Goal: Find specific page/section: Find specific page/section

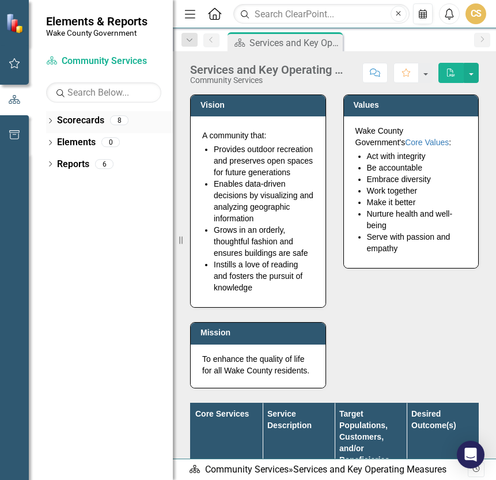
click at [68, 122] on link "Scorecards" at bounding box center [80, 120] width 47 height 13
click at [98, 64] on link "Scorecard Community Services" at bounding box center [103, 61] width 115 height 13
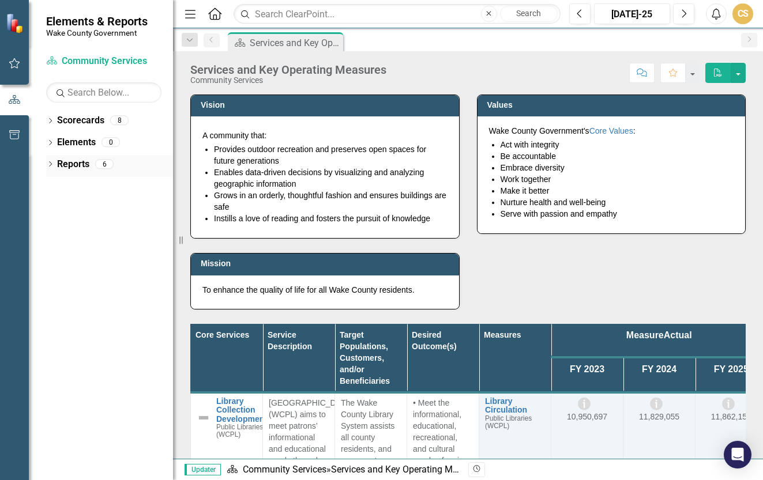
click at [51, 165] on icon "Dropdown" at bounding box center [50, 165] width 8 height 6
click at [52, 224] on icon "Dropdown" at bounding box center [55, 227] width 8 height 6
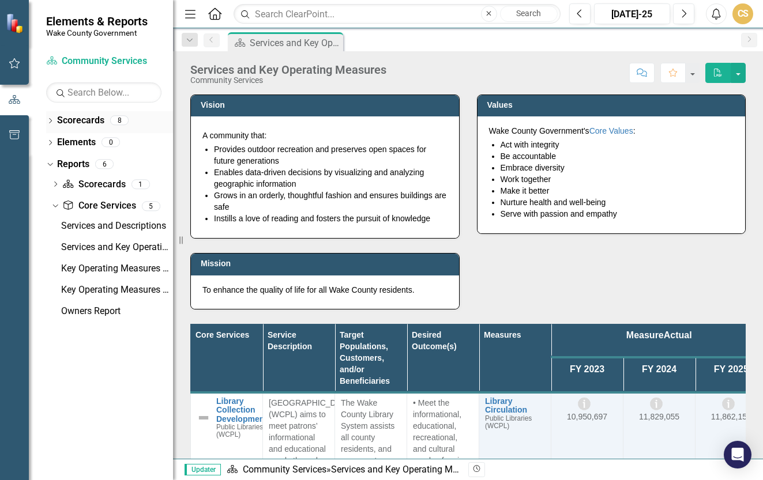
click at [51, 122] on icon "Dropdown" at bounding box center [50, 122] width 8 height 6
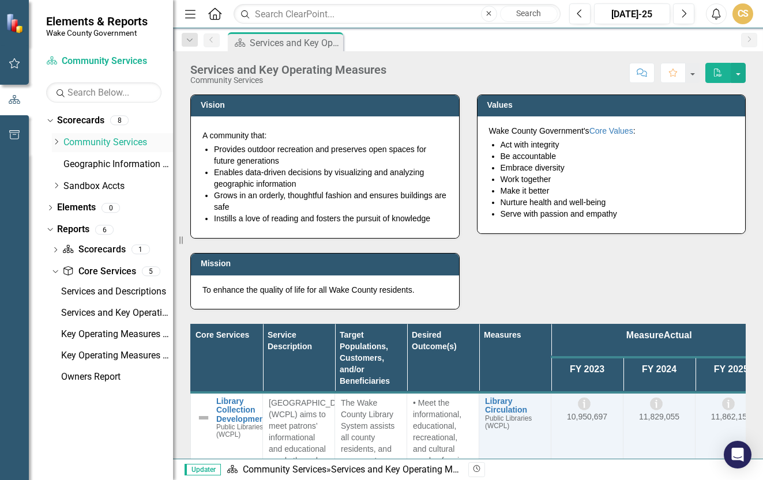
click at [58, 145] on icon "Dropdown" at bounding box center [56, 141] width 9 height 7
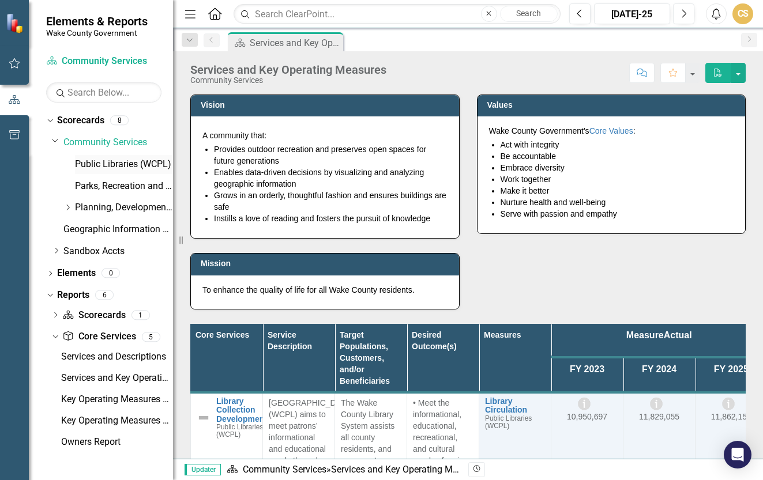
click at [101, 161] on link "Public Libraries (WCPL)" at bounding box center [124, 164] width 98 height 13
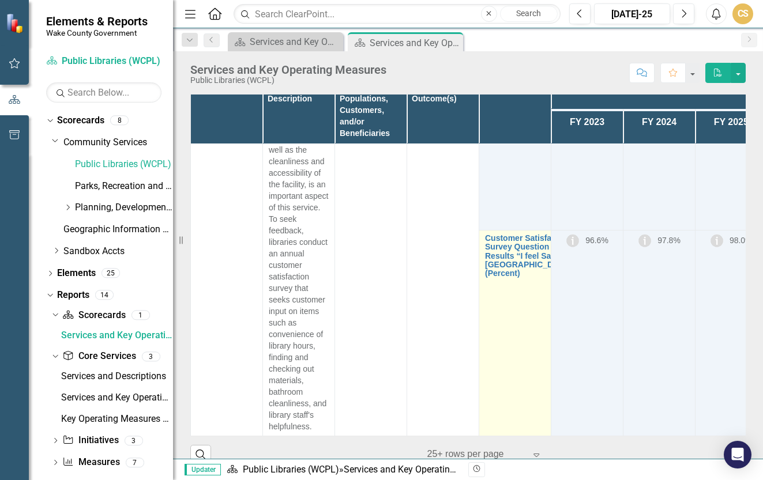
scroll to position [36, 0]
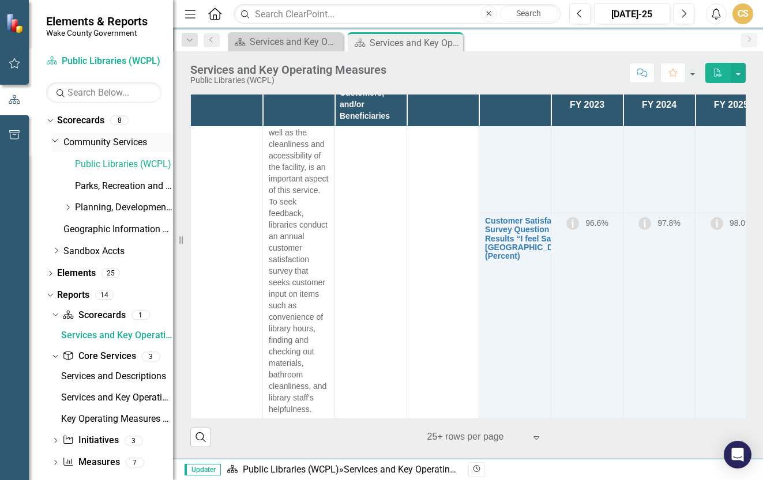
click at [55, 139] on icon "Dropdown" at bounding box center [55, 140] width 7 height 9
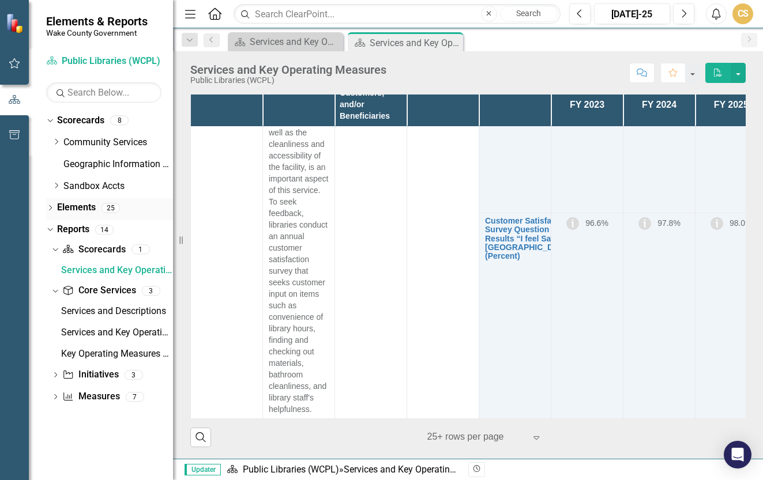
click at [56, 205] on div "Dropdown Elements 25" at bounding box center [109, 209] width 127 height 22
click at [48, 205] on div "Dropdown" at bounding box center [50, 210] width 8 height 10
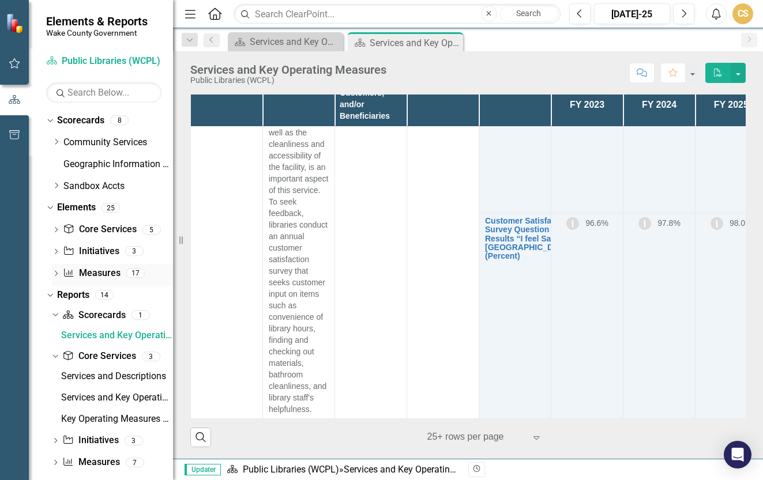
click at [56, 277] on icon "Dropdown" at bounding box center [56, 274] width 8 height 6
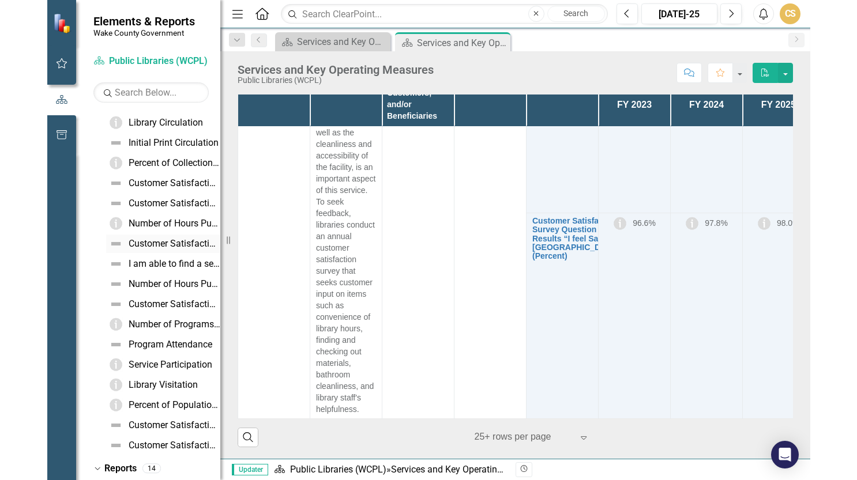
scroll to position [288, 0]
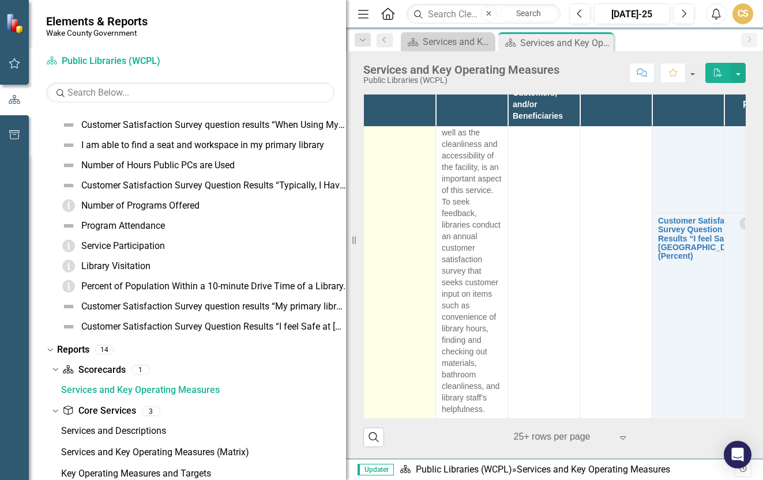
drag, startPoint x: 173, startPoint y: 238, endPoint x: 429, endPoint y: 268, distance: 258.2
click at [429, 268] on div "Elements & Reports Wake County Government Scorecard Public Libraries (WCPL) Sea…" at bounding box center [381, 240] width 763 height 480
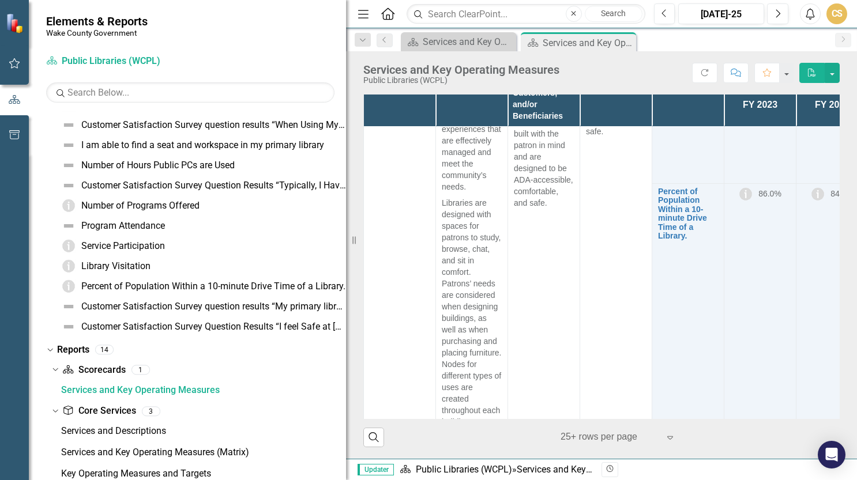
scroll to position [3544, 0]
